Goal: Navigation & Orientation: Find specific page/section

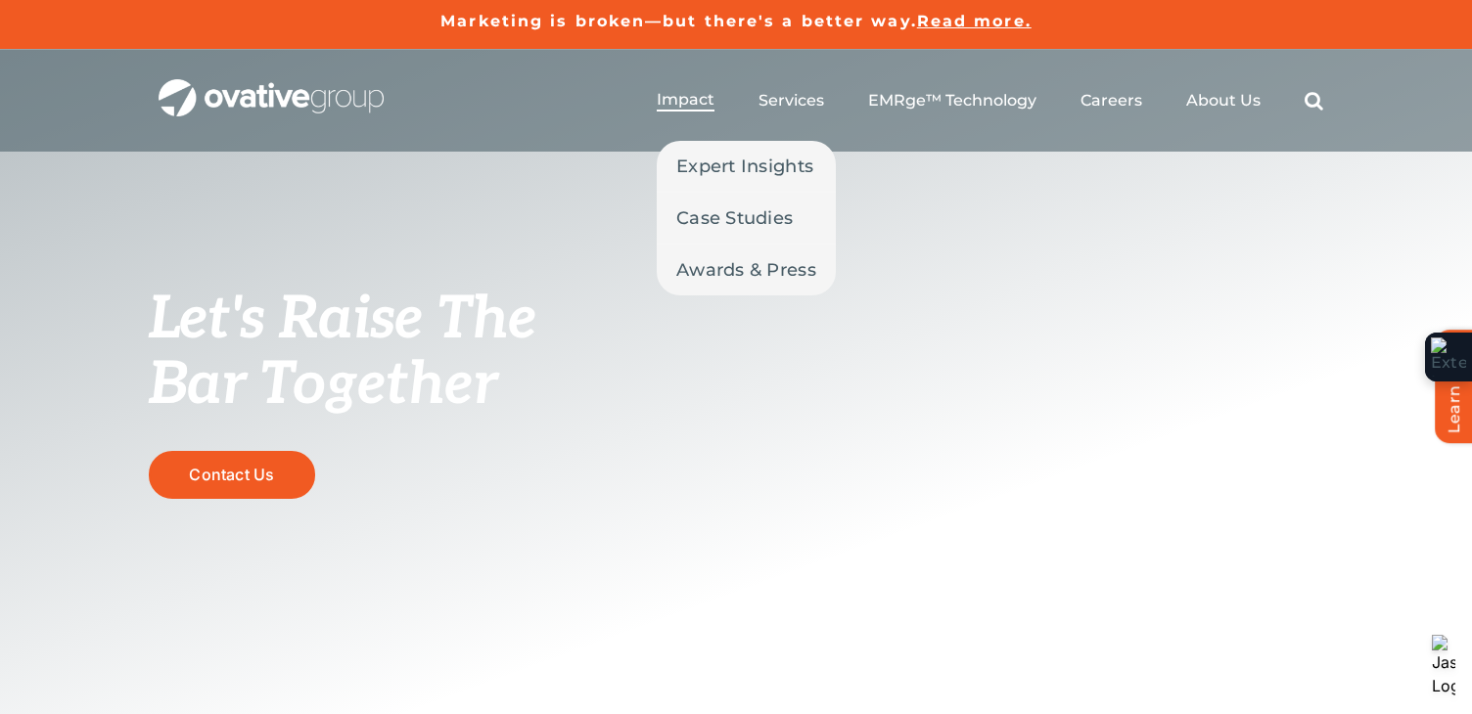
click at [698, 101] on span "Impact" at bounding box center [686, 100] width 58 height 20
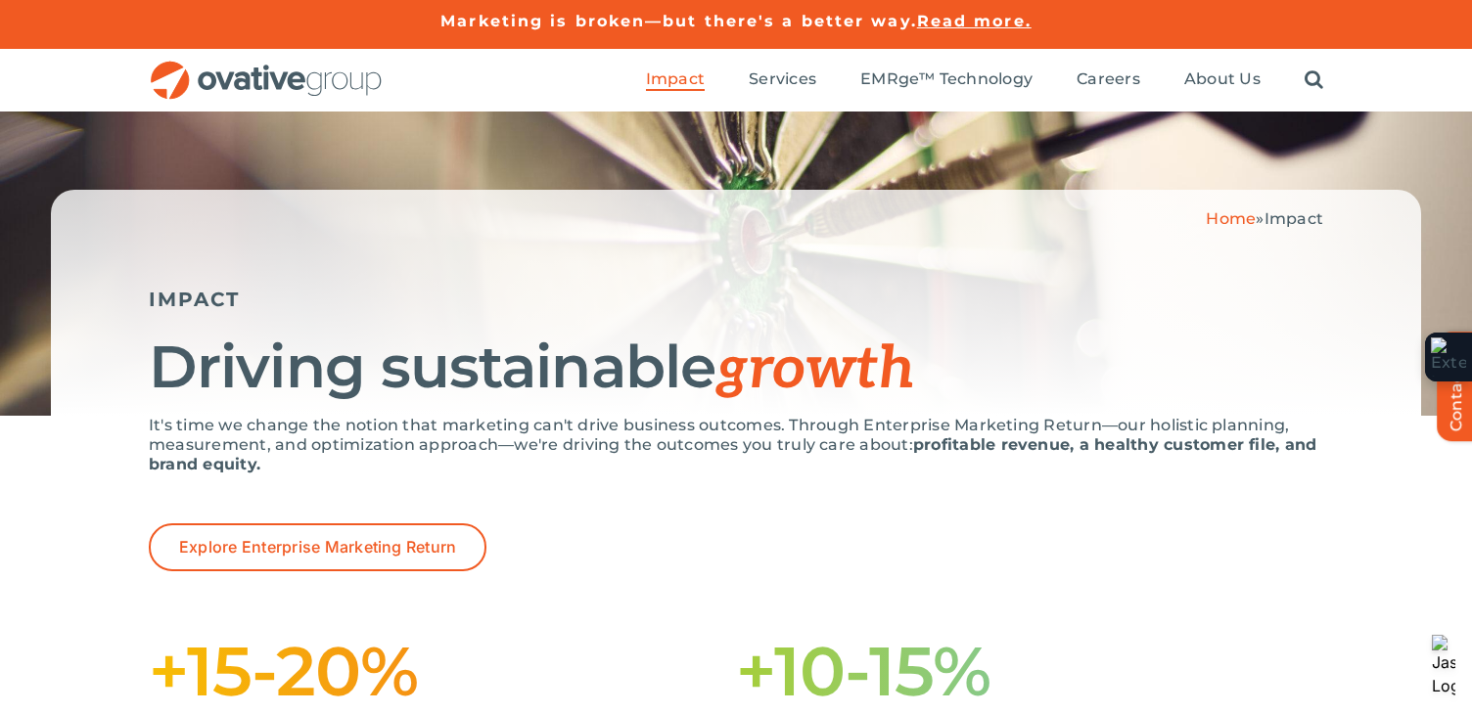
click at [791, 92] on ul "Impact Expert Insights Case Studies Awards & Press Services Media Measurement C…" at bounding box center [984, 80] width 677 height 63
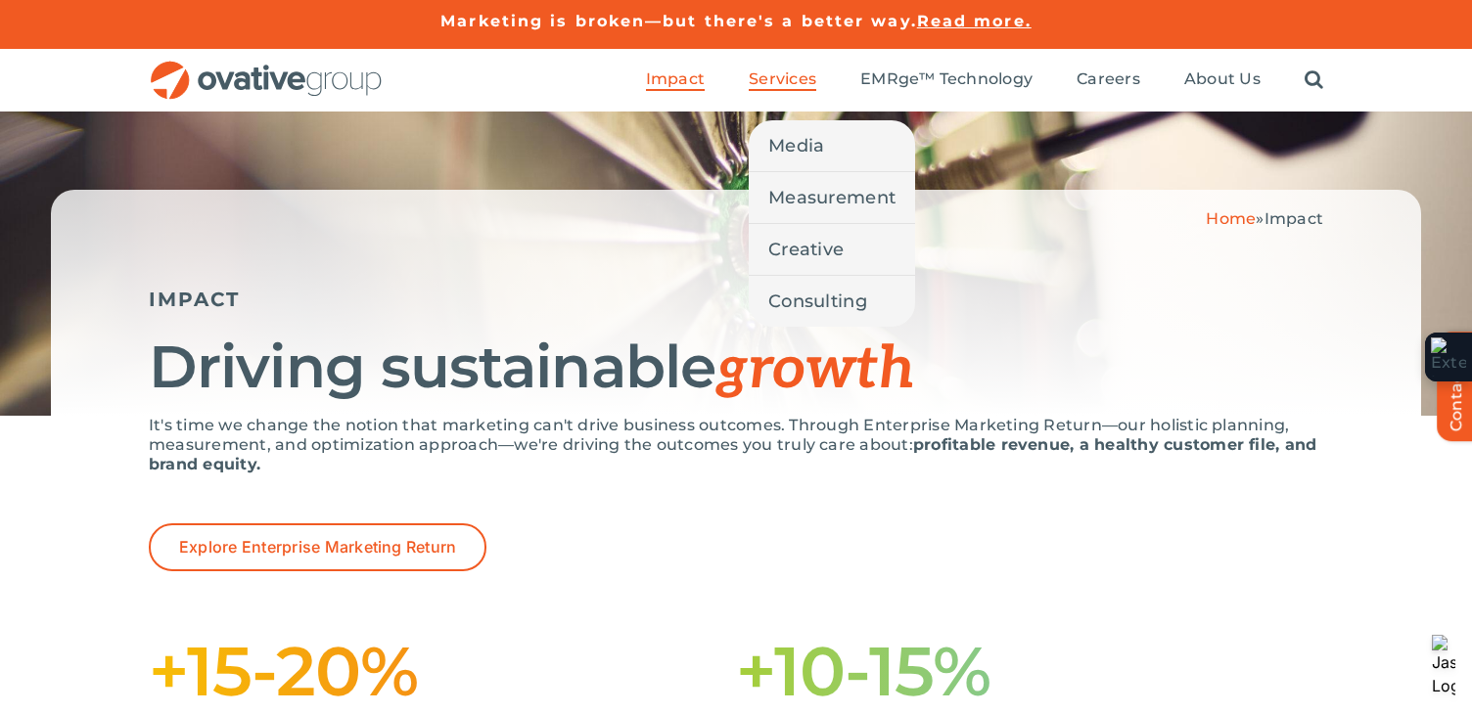
click at [792, 75] on span "Services" at bounding box center [782, 79] width 68 height 20
